Goal: Information Seeking & Learning: Learn about a topic

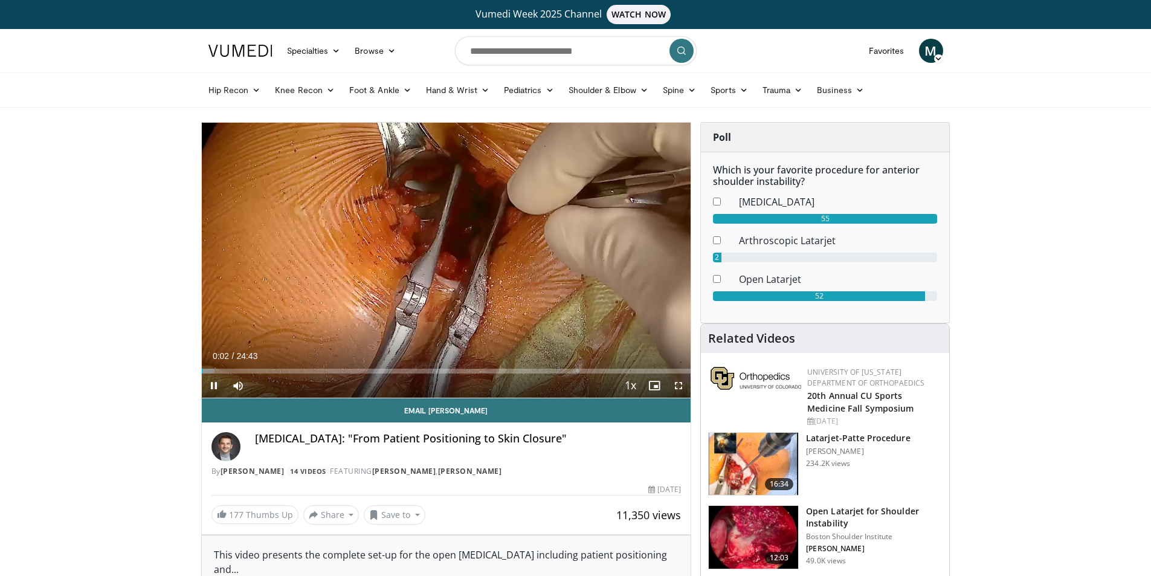
click at [679, 387] on span "Video Player" at bounding box center [678, 385] width 24 height 24
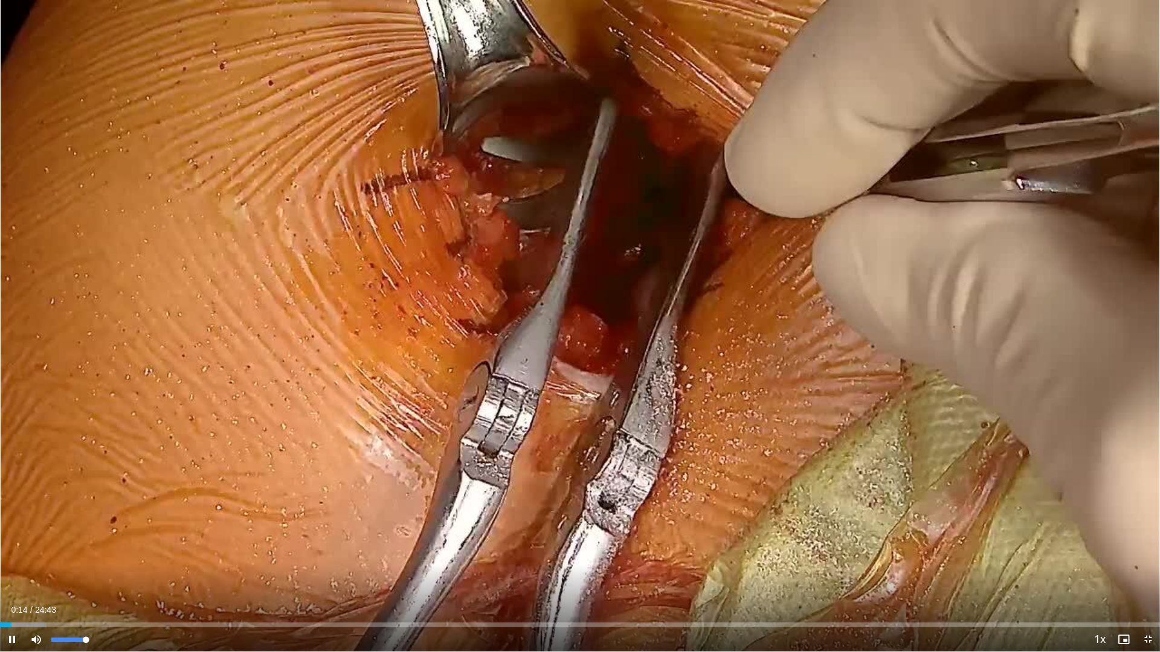
drag, startPoint x: 83, startPoint y: 639, endPoint x: 155, endPoint y: 652, distance: 73.0
click at [155, 575] on video-js "**********" at bounding box center [580, 326] width 1160 height 652
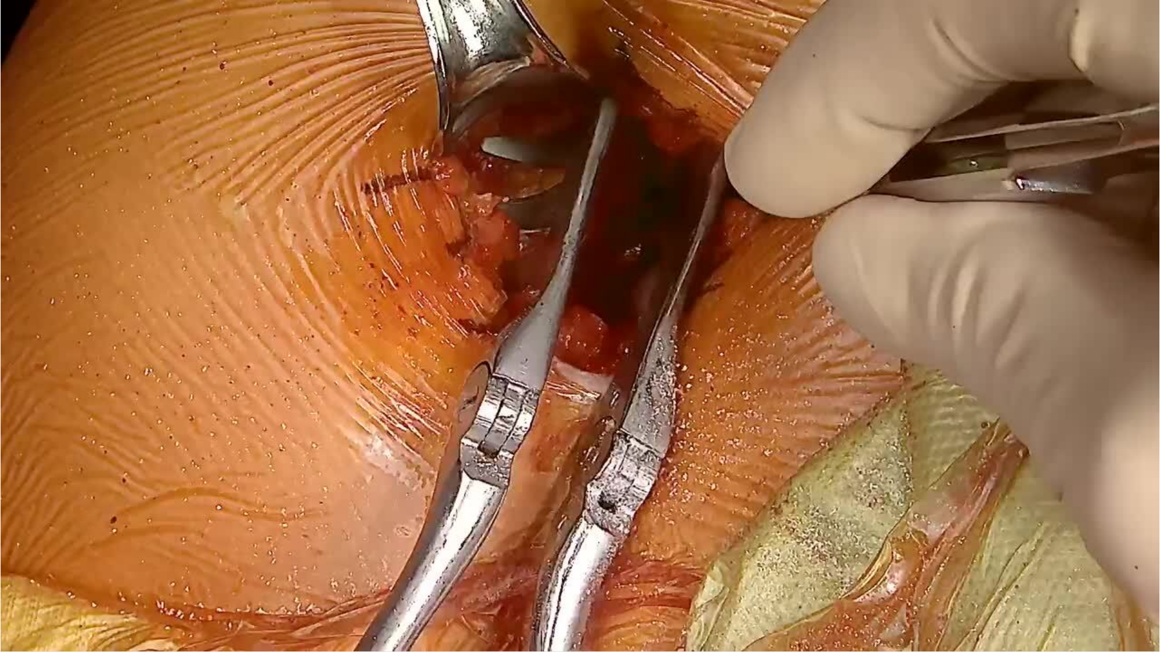
click at [155, 575] on video-js "**********" at bounding box center [580, 326] width 1160 height 652
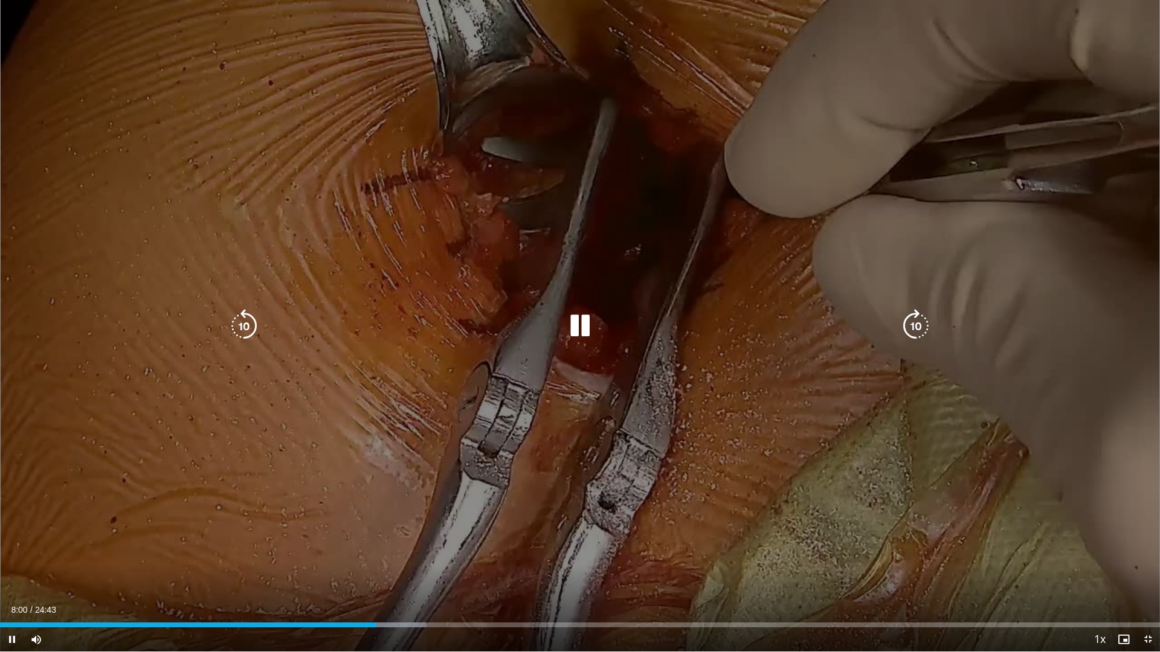
click at [573, 333] on icon "Video Player" at bounding box center [580, 326] width 34 height 34
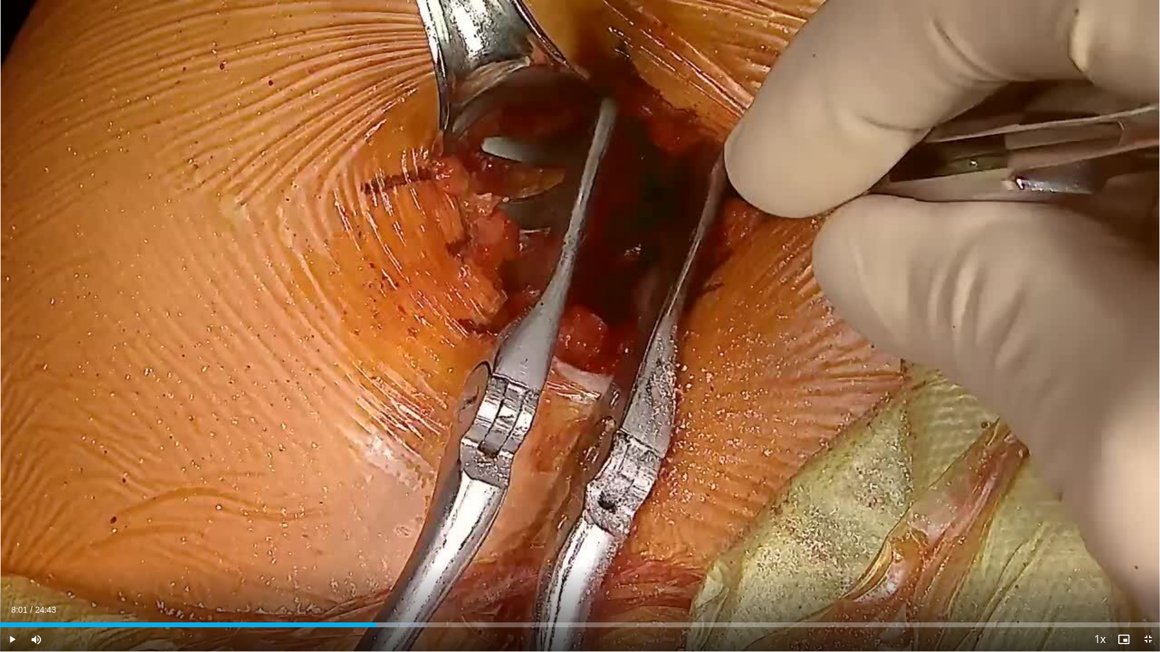
click at [573, 333] on div "10 seconds Tap to unmute" at bounding box center [580, 326] width 1160 height 652
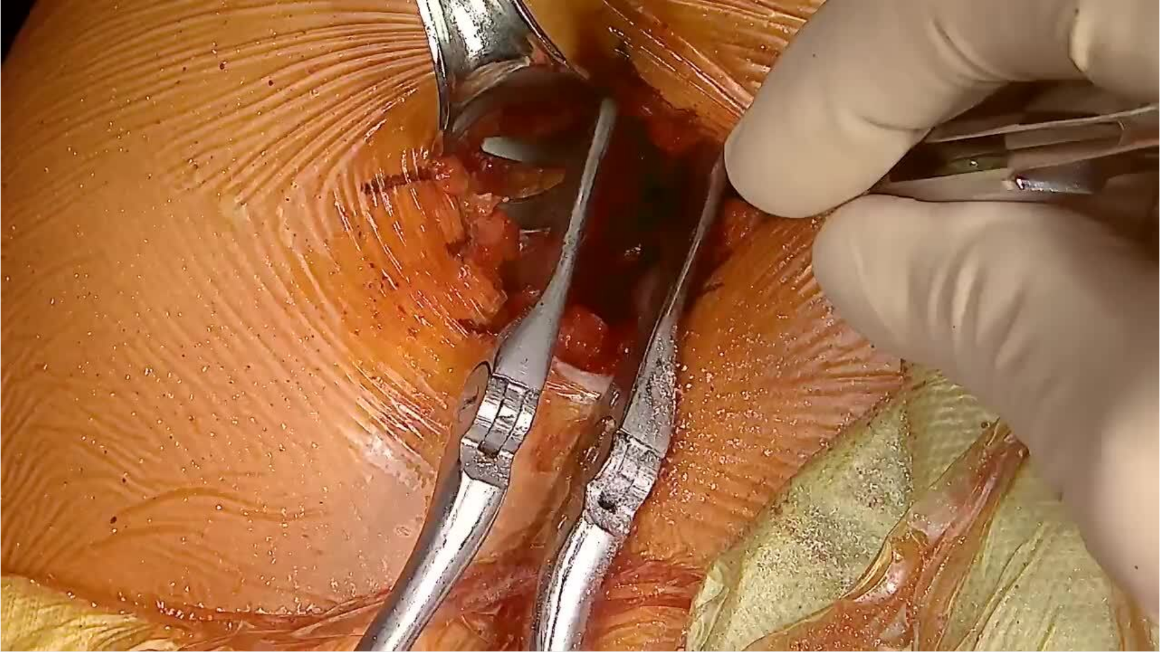
click at [573, 333] on div "10 seconds Tap to unmute" at bounding box center [580, 326] width 1160 height 652
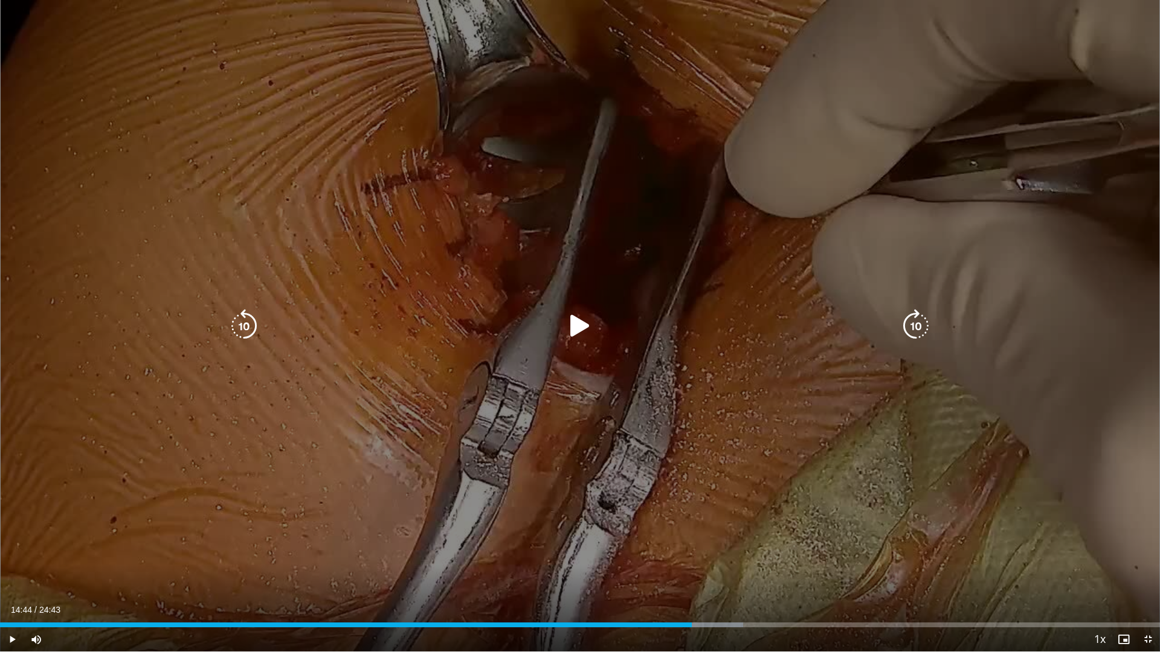
click at [567, 333] on icon "Video Player" at bounding box center [580, 326] width 34 height 34
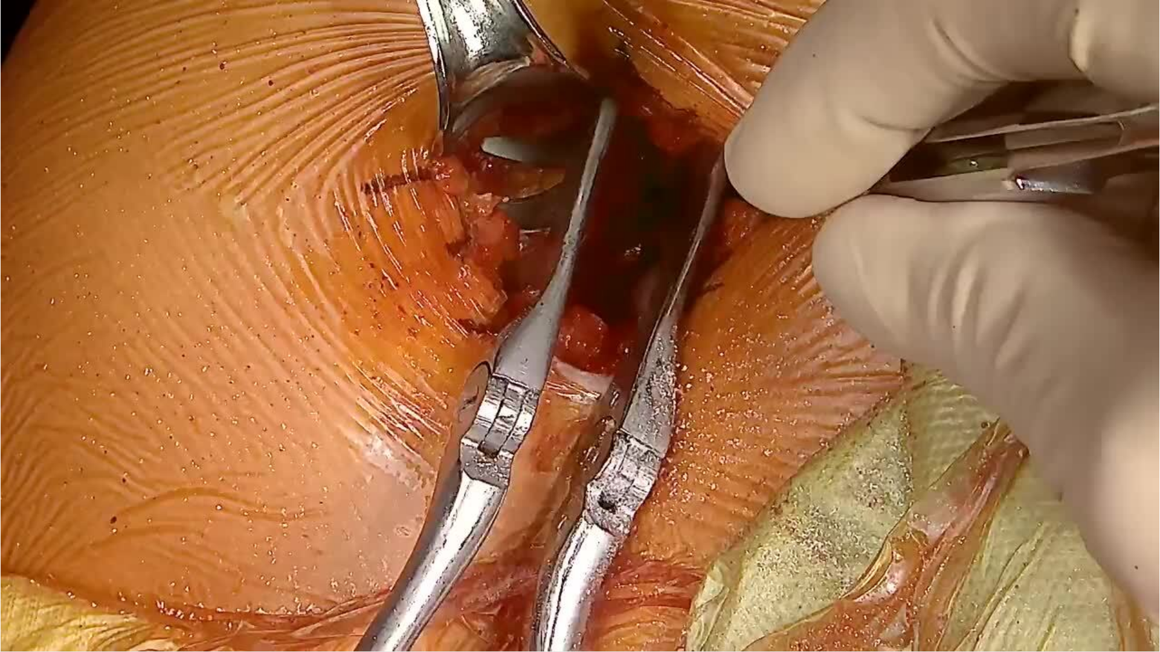
click at [567, 333] on div "10 seconds Tap to unmute" at bounding box center [580, 326] width 1160 height 652
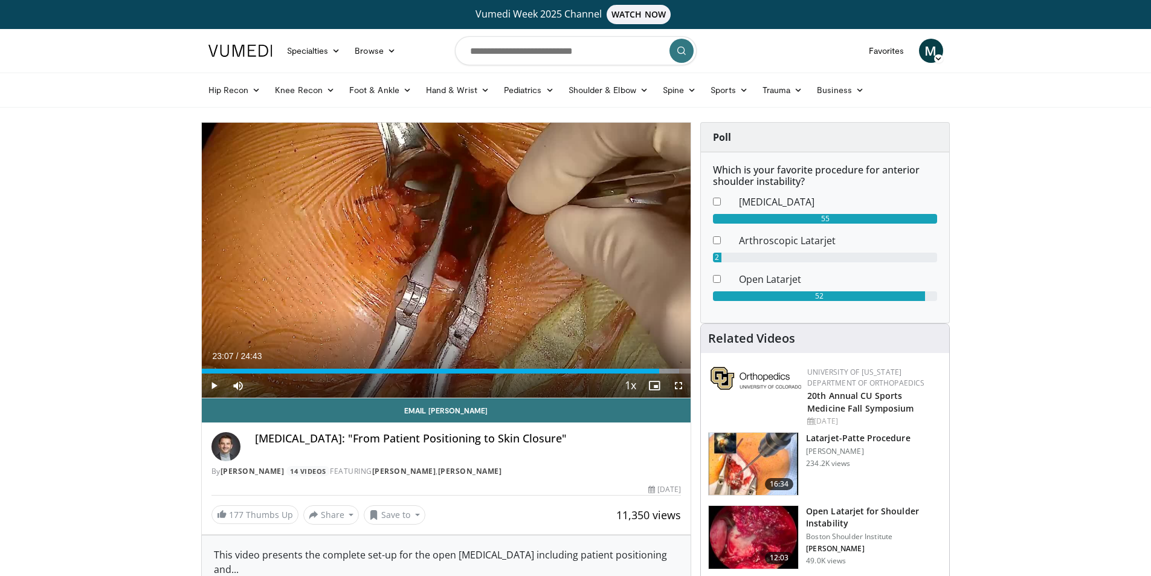
click at [748, 463] on img at bounding box center [753, 464] width 89 height 63
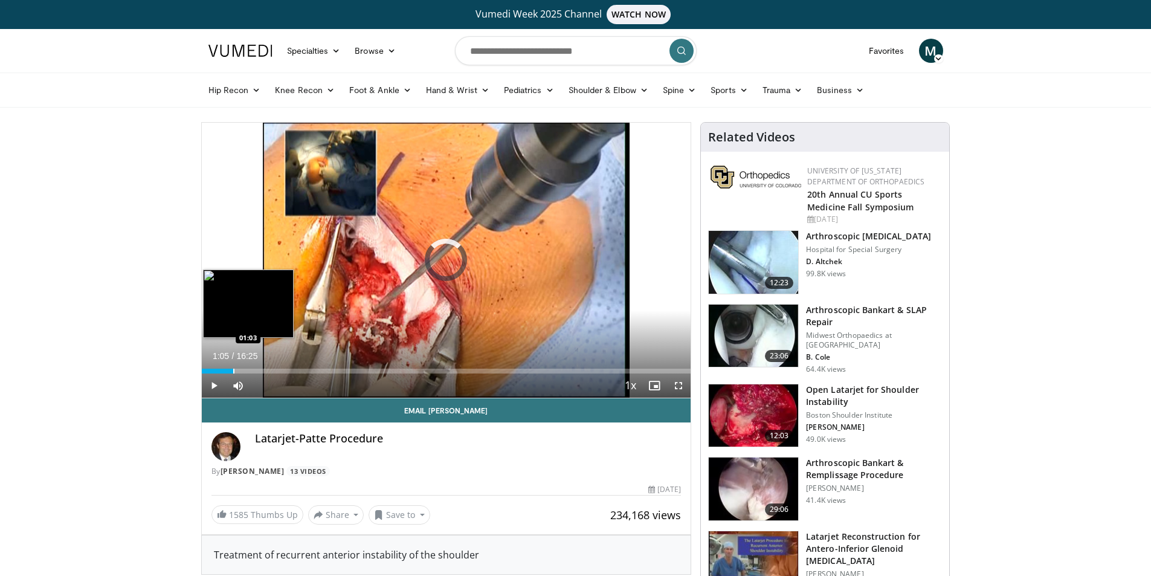
click at [234, 369] on div "Progress Bar" at bounding box center [233, 371] width 1 height 5
click at [217, 369] on div "Progress Bar" at bounding box center [217, 371] width 1 height 5
